Goal: Task Accomplishment & Management: Manage account settings

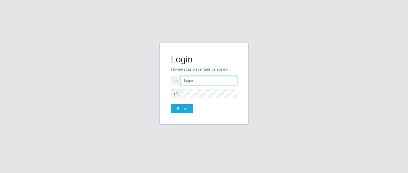
click at [219, 80] on input "text" at bounding box center [209, 80] width 56 height 9
type input "[PERSON_NAME][EMAIL_ADDRESS][DOMAIN_NAME]"
click at [208, 84] on input "text" at bounding box center [209, 80] width 56 height 9
click at [171, 104] on button "Entrar" at bounding box center [182, 108] width 22 height 9
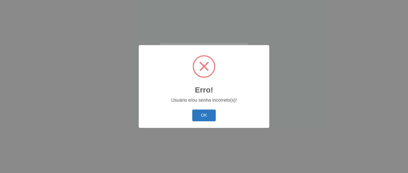
click at [201, 117] on button "OK" at bounding box center [204, 116] width 24 height 12
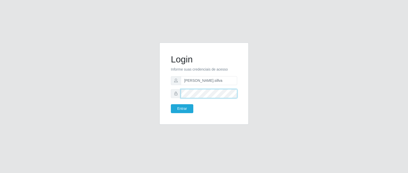
click at [171, 104] on button "Entrar" at bounding box center [182, 108] width 22 height 9
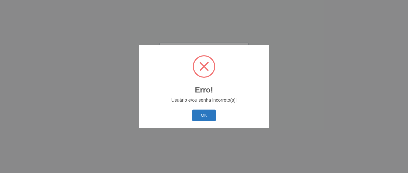
click at [207, 117] on button "OK" at bounding box center [204, 116] width 24 height 12
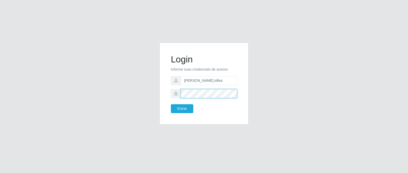
click at [171, 104] on button "Entrar" at bounding box center [182, 108] width 22 height 9
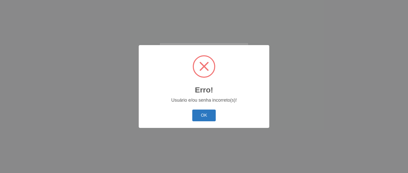
click at [208, 117] on button "OK" at bounding box center [204, 116] width 24 height 12
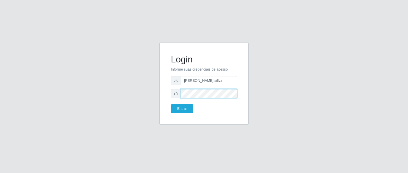
click at [171, 104] on button "Entrar" at bounding box center [182, 108] width 22 height 9
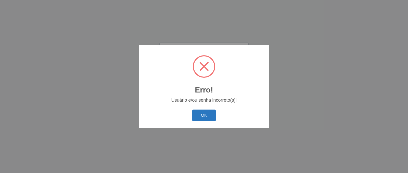
click at [206, 117] on button "OK" at bounding box center [204, 116] width 24 height 12
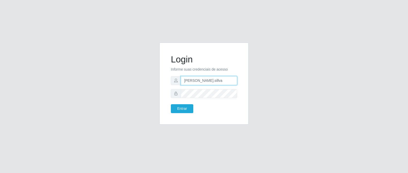
click at [206, 80] on input "aline.sillva" at bounding box center [209, 80] width 56 height 9
type input "a"
click at [171, 104] on button "Entrar" at bounding box center [182, 108] width 22 height 9
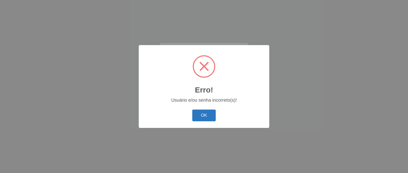
click at [208, 115] on button "OK" at bounding box center [204, 116] width 24 height 12
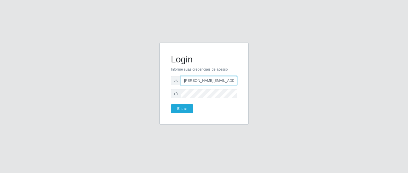
click at [233, 82] on input "[PERSON_NAME][EMAIL_ADDRESS][DOMAIN_NAME]" at bounding box center [209, 80] width 56 height 9
click at [233, 82] on input "roz.com.br" at bounding box center [209, 80] width 56 height 9
type input "r"
click at [171, 104] on button "Entrar" at bounding box center [182, 108] width 22 height 9
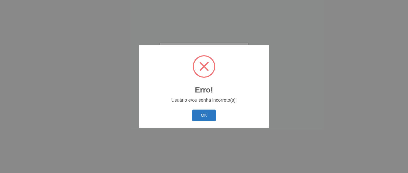
click at [209, 120] on button "OK" at bounding box center [204, 116] width 24 height 12
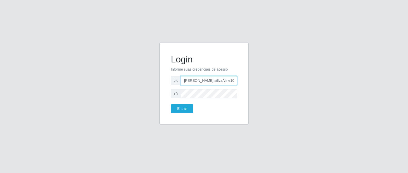
click at [228, 80] on input "aline.sillvaAline1012*." at bounding box center [209, 80] width 56 height 9
type input "a"
type input "aline.alves@queirozatacadao.com"
click at [171, 104] on button "Entrar" at bounding box center [182, 108] width 22 height 9
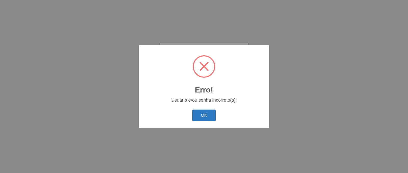
click at [202, 114] on button "OK" at bounding box center [204, 116] width 24 height 12
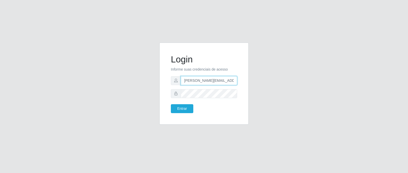
click at [236, 81] on input "aline.alves@queirozatacadao.com" at bounding box center [209, 80] width 56 height 9
drag, startPoint x: 236, startPoint y: 81, endPoint x: 176, endPoint y: 84, distance: 59.4
click at [176, 84] on div "aline.alves@queirozatacadao.com" at bounding box center [204, 80] width 66 height 9
click at [204, 80] on input "text" at bounding box center [209, 80] width 56 height 9
type input "aline.alves@queirozatacadao.com"
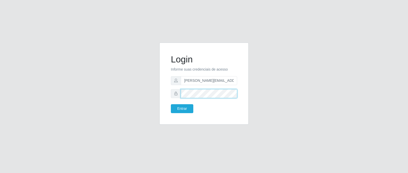
click at [171, 104] on button "Entrar" at bounding box center [182, 108] width 22 height 9
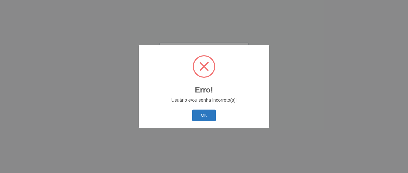
click at [205, 113] on button "OK" at bounding box center [204, 116] width 24 height 12
